Goal: Task Accomplishment & Management: Complete application form

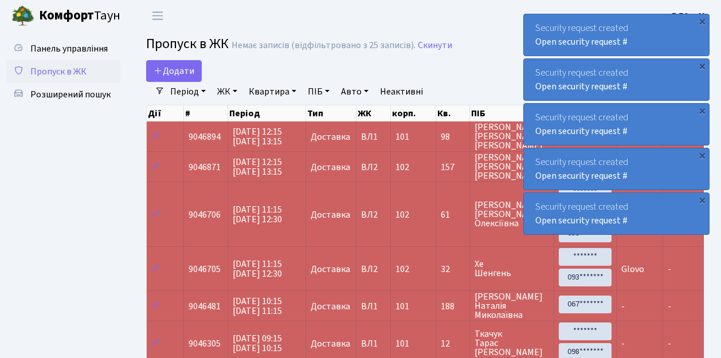
select select "25"
click at [48, 76] on span "Пропуск в ЖК" at bounding box center [58, 71] width 56 height 13
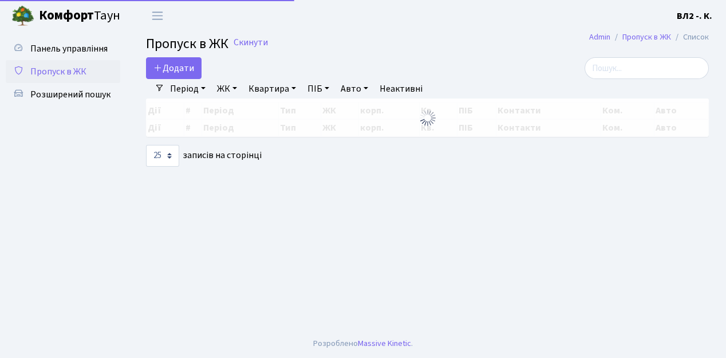
select select "25"
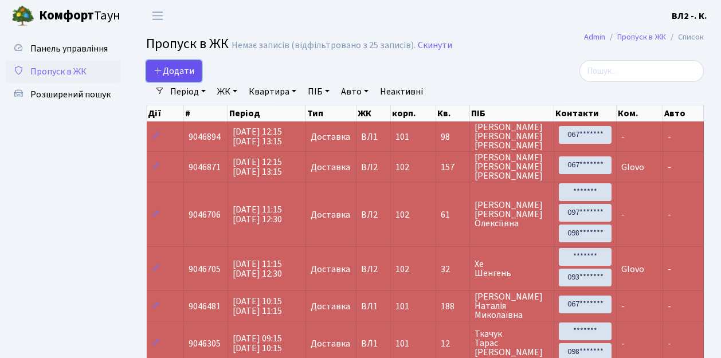
click at [176, 70] on span "Додати" at bounding box center [174, 71] width 41 height 13
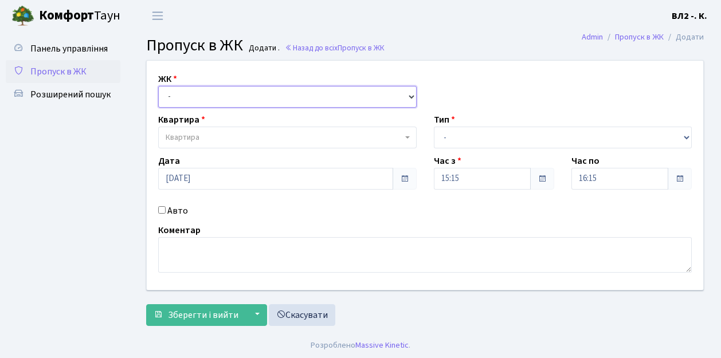
click at [184, 95] on select "- ВЛ1, Ужгородський пров., 4/1 ВЛ2, Голосіївський просп., 76 ВЛ3, пр.Голосіївсь…" at bounding box center [287, 97] width 258 height 22
select select "317"
click at [158, 86] on select "- ВЛ1, Ужгородський пров., 4/1 ВЛ2, Голосіївський просп., 76 ВЛ3, пр.Голосіївсь…" at bounding box center [287, 97] width 258 height 22
select select
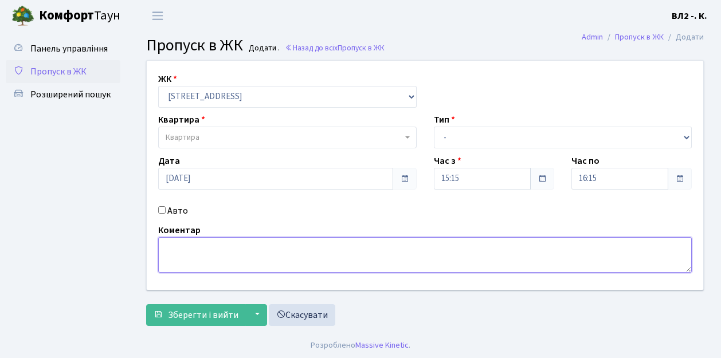
click at [166, 247] on textarea at bounding box center [424, 255] width 533 height 36
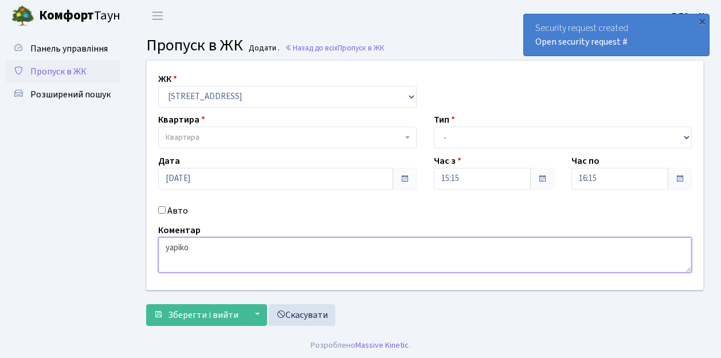
click at [216, 251] on textarea "yapiko" at bounding box center [424, 255] width 533 height 36
type textarea "[DOMAIN_NAME]"
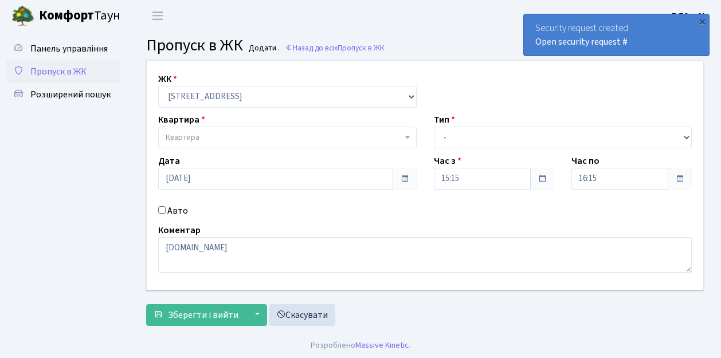
click at [227, 135] on span "Квартира" at bounding box center [284, 137] width 237 height 11
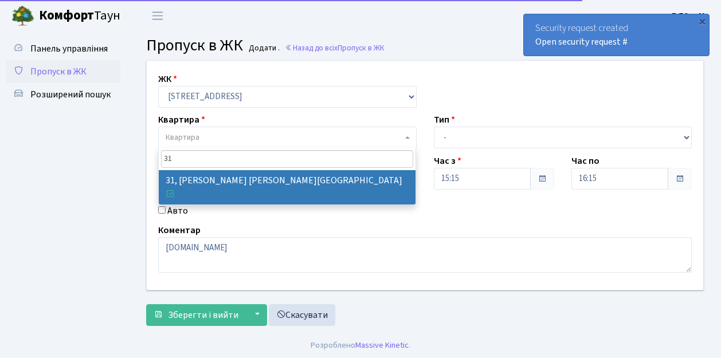
type input "31"
select select "38032"
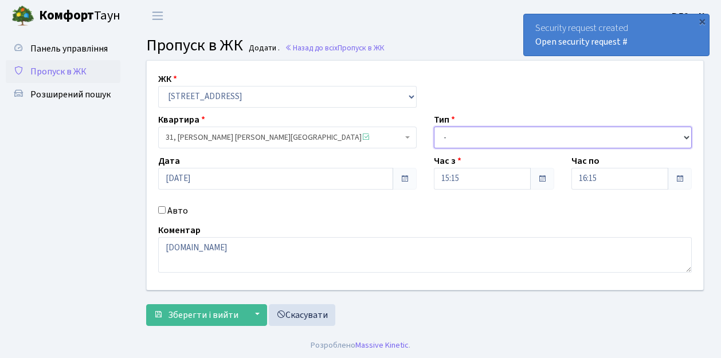
click at [478, 138] on select "- Доставка Таксі Гості Сервіс" at bounding box center [563, 138] width 258 height 22
select select "1"
click at [434, 127] on select "- Доставка Таксі Гості Сервіс" at bounding box center [563, 138] width 258 height 22
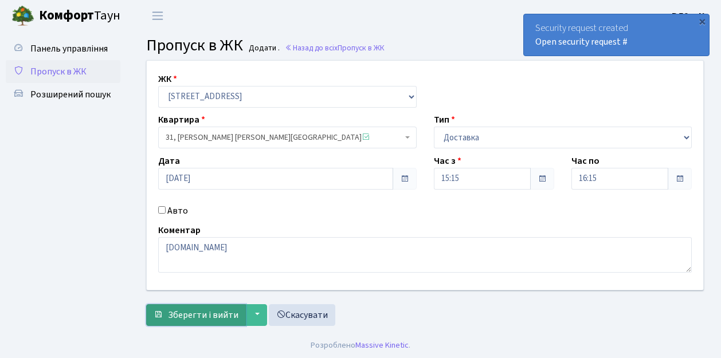
click at [181, 316] on span "Зберегти і вийти" at bounding box center [203, 315] width 70 height 13
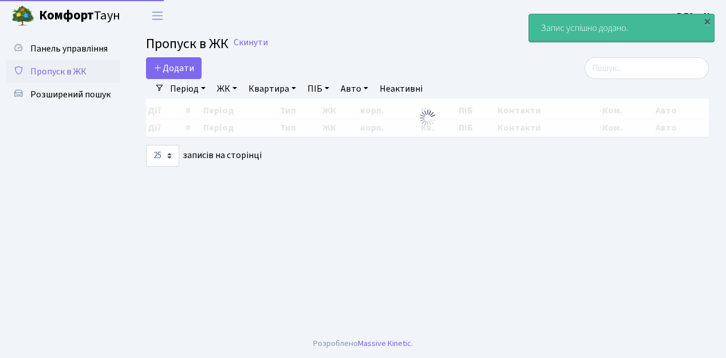
select select "25"
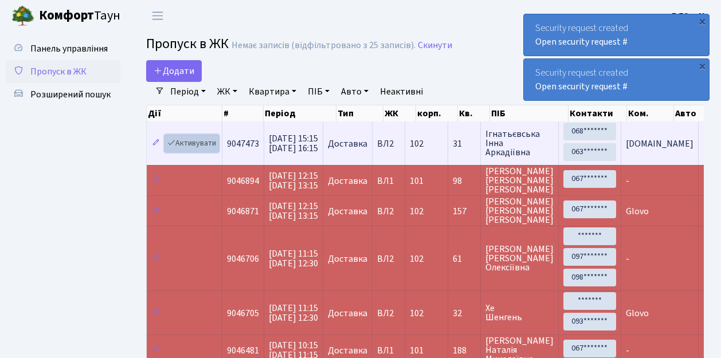
click at [189, 143] on link "Активувати" at bounding box center [191, 144] width 54 height 18
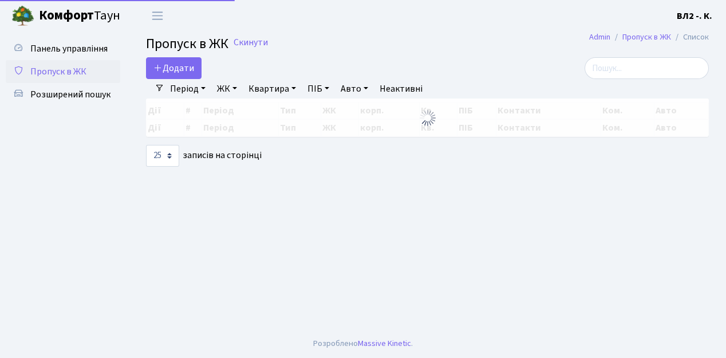
select select "25"
